Goal: Subscribe to service/newsletter

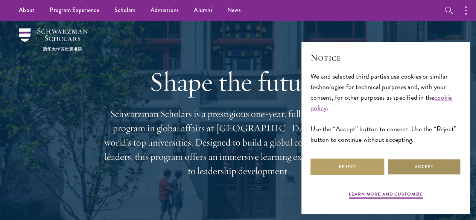
click at [446, 159] on button "Accept" at bounding box center [424, 166] width 74 height 17
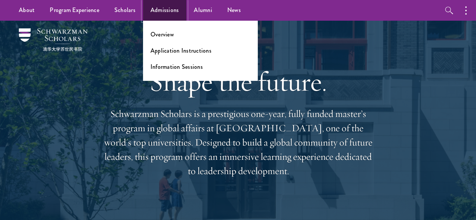
click at [154, 5] on link "Admissions" at bounding box center [165, 10] width 44 height 21
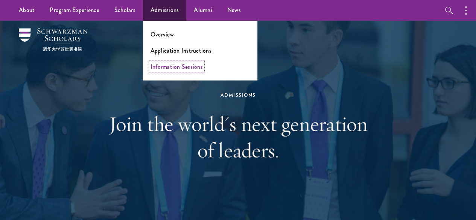
click at [156, 67] on link "Information Sessions" at bounding box center [177, 66] width 52 height 9
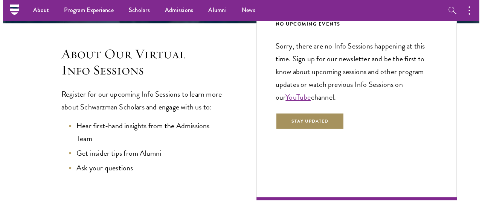
scroll to position [169, 0]
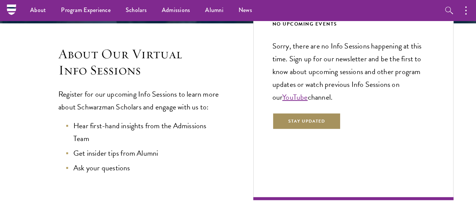
click at [273, 130] on button "Stay Updated" at bounding box center [307, 121] width 69 height 17
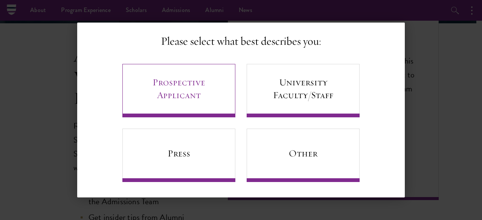
scroll to position [49, 0]
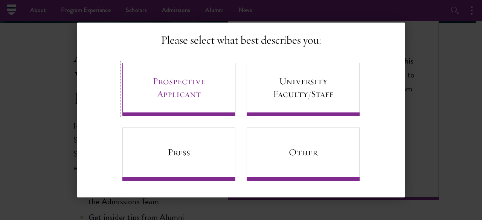
click at [222, 98] on link "Prospective Applicant" at bounding box center [178, 89] width 113 height 53
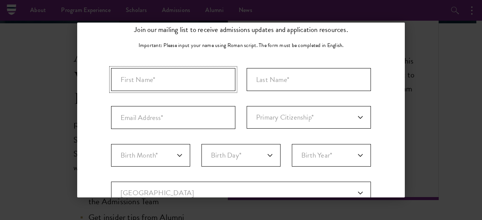
click at [207, 78] on input "First Name*" at bounding box center [173, 79] width 124 height 23
type input "Hugo"
type input "Jacques"
type input "jacqueshugo732@gmail.com"
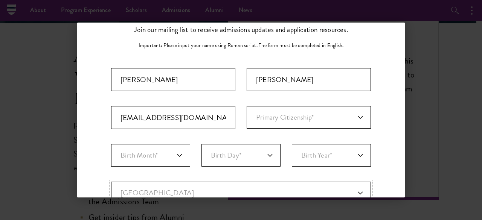
select select "FR"
type input "Le Havre"
select select
click at [275, 87] on input "Jacques" at bounding box center [309, 79] width 124 height 23
click at [210, 117] on input "jacqueshugo732@gmail.com" at bounding box center [173, 117] width 124 height 23
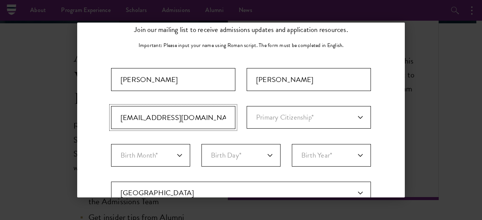
drag, startPoint x: 210, startPoint y: 117, endPoint x: 55, endPoint y: 120, distance: 155.5
click at [55, 120] on div "Back Stay Connected Please select what best describes you: Prospective Applican…" at bounding box center [241, 110] width 482 height 175
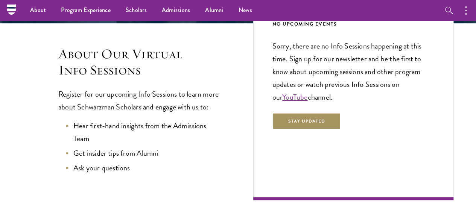
click at [273, 130] on button "Stay Updated" at bounding box center [307, 121] width 69 height 17
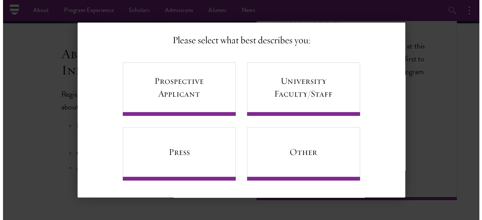
scroll to position [0, 0]
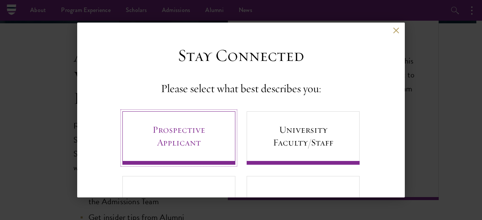
click at [188, 134] on link "Prospective Applicant" at bounding box center [178, 137] width 113 height 53
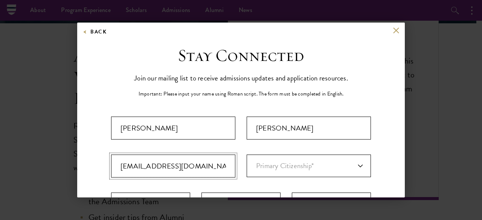
click at [218, 171] on input "jacqueshugo732@gmail.com" at bounding box center [173, 166] width 124 height 23
click at [163, 166] on input "hugo.jacques@ciencespo.fr" at bounding box center [173, 166] width 124 height 23
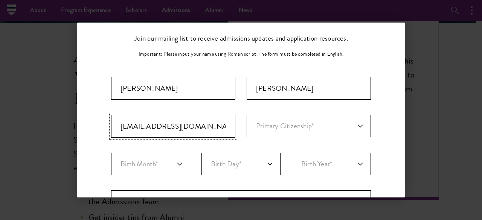
scroll to position [62, 0]
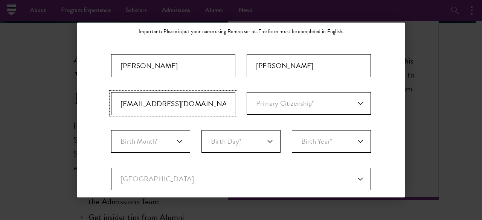
type input "hugo.jacques@sciencespo.fr"
click at [303, 95] on select "Primary Citizenship* Afghanistan Aland Islands Albania Algeria Andorra Angola A…" at bounding box center [309, 103] width 124 height 23
select select "FR"
click at [299, 94] on select "Primary Citizenship* Afghanistan Aland Islands Albania Algeria Andorra Angola A…" at bounding box center [309, 103] width 124 height 23
click at [168, 140] on select "Birth Month* January February March April May June July August September Octobe…" at bounding box center [150, 141] width 79 height 23
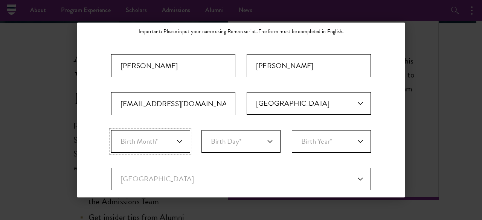
select select "05"
click at [111, 130] on select "Birth Month* January February March April May June July August September Octobe…" at bounding box center [150, 141] width 79 height 23
click at [238, 139] on select "Birth Day* 1 2 3 4 5 6 7 8 9 10 11 12 13 14 15 16 17 18 19 20 21 22 23 24 25 26…" at bounding box center [240, 141] width 79 height 23
select select "08"
click at [201, 130] on select "Birth Day* 1 2 3 4 5 6 7 8 9 10 11 12 13 14 15 16 17 18 19 20 21 22 23 24 25 26…" at bounding box center [240, 141] width 79 height 23
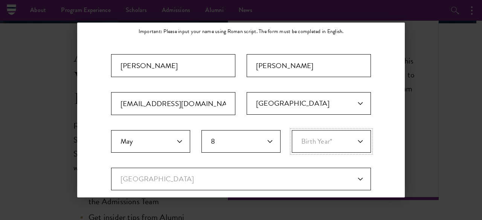
click at [299, 142] on select "Birth Year* 2025 2024 2023 2022 2021 2020 2019 2018 2017 2016 2015 2014 2013 20…" at bounding box center [331, 141] width 79 height 23
select select "2006"
click at [292, 130] on select "Birth Year* 2025 2024 2023 2022 2021 2020 2019 2018 2017 2016 2015 2014 2013 20…" at bounding box center [331, 141] width 79 height 23
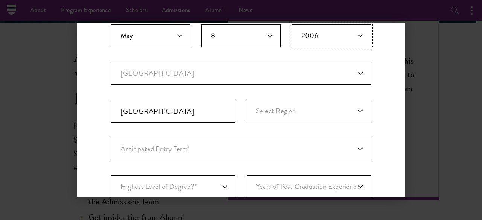
scroll to position [169, 0]
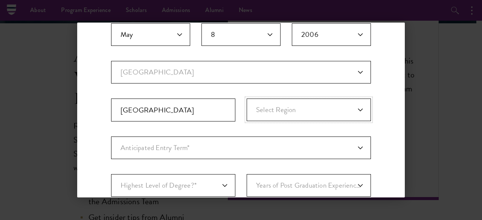
click at [271, 112] on select "Select Region Alsace Aquitaine Auvergne Brittany Burgundy Centre-Loire Valley C…" at bounding box center [309, 110] width 124 height 23
click at [270, 109] on select "Select Region Alsace Aquitaine Auvergne Brittany Burgundy Centre-Loire Valley C…" at bounding box center [309, 110] width 124 height 23
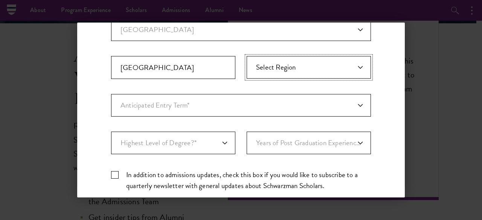
scroll to position [213, 0]
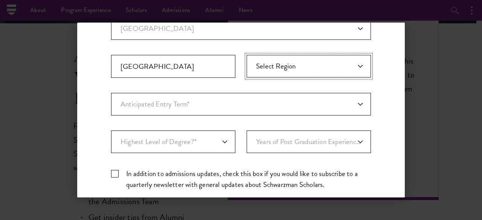
click at [320, 72] on select "Select Region Alsace Aquitaine Auvergne Brittany Burgundy Centre-Loire Valley C…" at bounding box center [309, 66] width 124 height 23
click at [247, 55] on select "Select Region Alsace Aquitaine Auvergne Brittany Burgundy Centre-Loire Valley C…" at bounding box center [309, 66] width 124 height 23
click at [292, 71] on select "Select Region Alsace Aquitaine Auvergne Brittany Burgundy Centre-Loire Valley C…" at bounding box center [309, 66] width 124 height 23
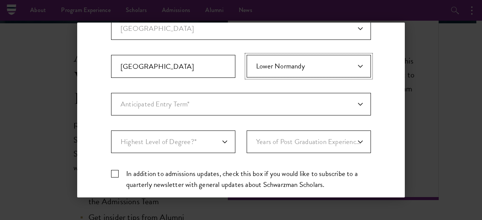
select select "Upper Normandy"
click at [247, 55] on select "Select Region Alsace Aquitaine Auvergne Brittany Burgundy Centre-Loire Valley C…" at bounding box center [309, 66] width 124 height 23
click at [237, 93] on select "Anticipated Entry Term* August 2026 (Application opens April 2025) Just Explori…" at bounding box center [241, 104] width 260 height 23
click at [111, 93] on select "Anticipated Entry Term* August 2026 (Application opens April 2025) Just Explori…" at bounding box center [241, 104] width 260 height 23
click at [212, 111] on select "Anticipated Entry Term* August 2026 (Application opens April 2025) Just Explori…" at bounding box center [241, 104] width 260 height 23
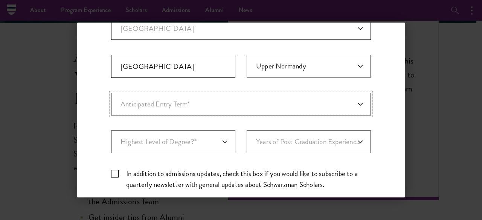
select select "a6790467-ebe7-4045-a56a-66c1cae98076"
click at [111, 93] on select "Anticipated Entry Term* August 2026 (Application opens April 2025) Just Explori…" at bounding box center [241, 104] width 260 height 23
click at [194, 141] on select "Highest Level of Degree?* PHD Bachelor's Master's Current Undergraduate Student" at bounding box center [173, 142] width 124 height 23
select select "baef124f-e103-44b1-8ca6-5d0669438e44"
click at [111, 131] on select "Highest Level of Degree?* PHD Bachelor's Master's Current Undergraduate Student" at bounding box center [173, 142] width 124 height 23
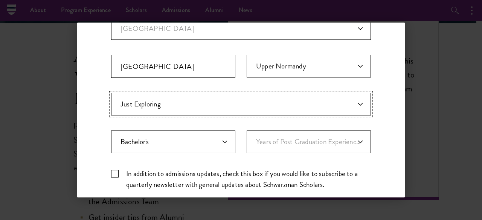
click at [224, 96] on select "Anticipated Entry Term* August 2026 (Application opens April 2025) Just Explori…" at bounding box center [241, 104] width 260 height 23
click at [298, 134] on select "Years of Post Graduation Experience?* 1 2 3 4 5 6 7 8 9 10" at bounding box center [309, 142] width 124 height 23
select select "2"
click at [247, 131] on select "Years of Post Graduation Experience?* 1 2 3 4 5 6 7 8 9 10" at bounding box center [309, 142] width 124 height 23
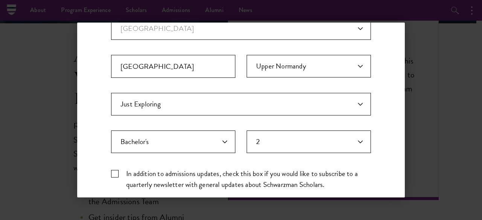
click at [113, 173] on label "In addition to admissions updates, check this box if you would like to subscrib…" at bounding box center [241, 179] width 260 height 22
click at [113, 173] on input "In addition to admissions updates, check this box if you would like to subscrib…" at bounding box center [241, 170] width 260 height 5
checkbox input "true"
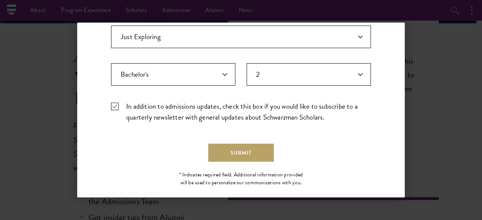
scroll to position [290, 0]
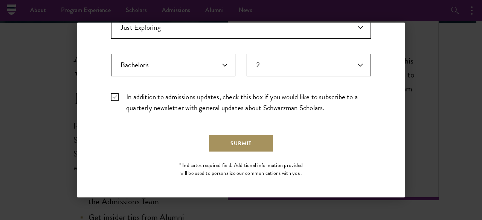
click at [233, 144] on button "Submit" at bounding box center [240, 143] width 65 height 18
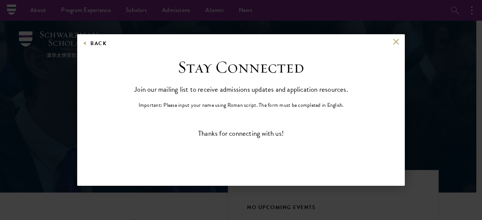
scroll to position [0, 0]
click at [395, 40] on button at bounding box center [396, 42] width 6 height 6
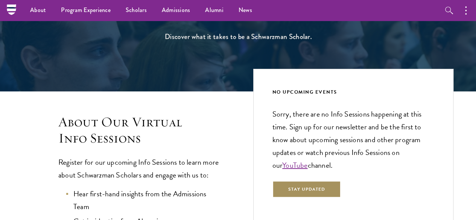
scroll to position [82, 0]
